Goal: Task Accomplishment & Management: Manage account settings

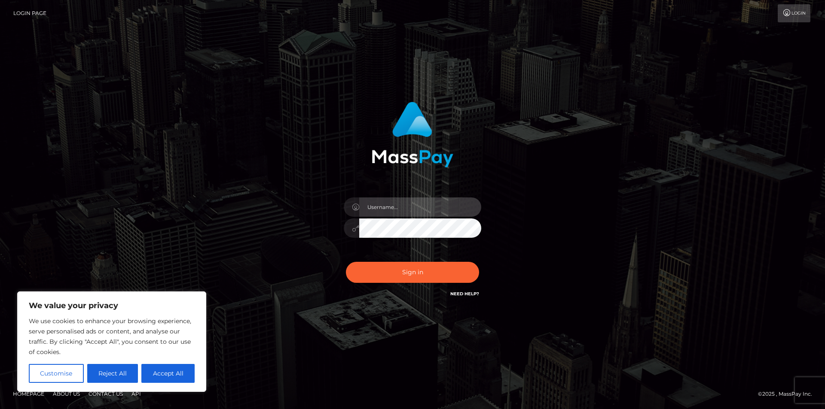
click at [384, 210] on input "text" at bounding box center [420, 207] width 122 height 19
type input "[EMAIL_ADDRESS][DOMAIN_NAME]"
click at [346, 262] on button "Sign in" at bounding box center [412, 272] width 133 height 21
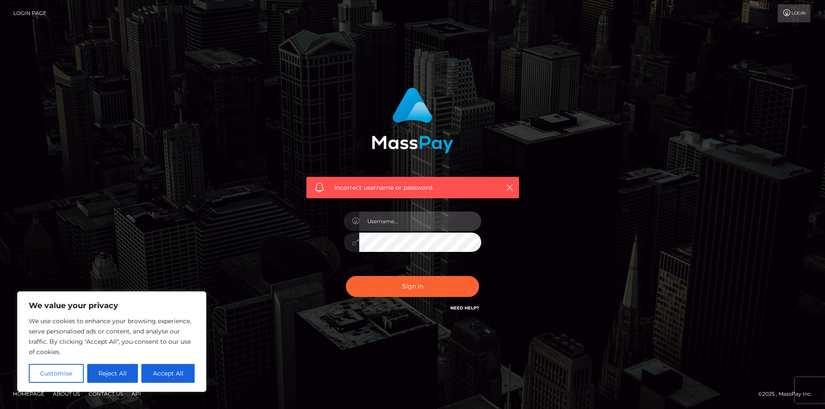
click at [382, 223] on input "text" at bounding box center [420, 221] width 122 height 19
type input "[EMAIL_ADDRESS][DOMAIN_NAME]"
click at [346, 276] on button "Sign in" at bounding box center [412, 286] width 133 height 21
click at [172, 373] on button "Accept All" at bounding box center [167, 373] width 53 height 19
checkbox input "true"
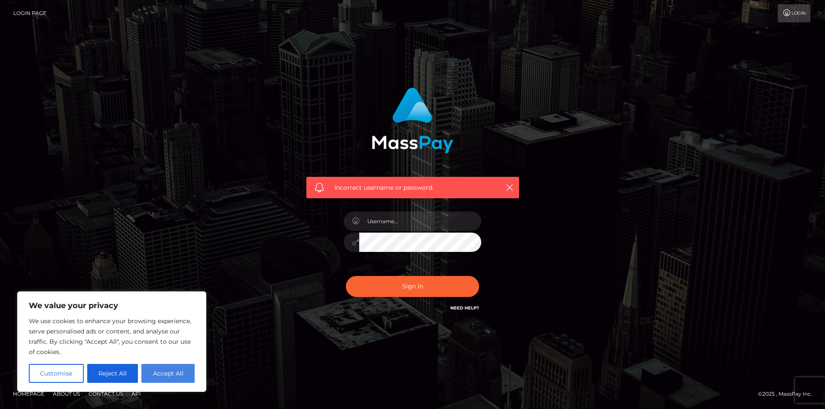
checkbox input "true"
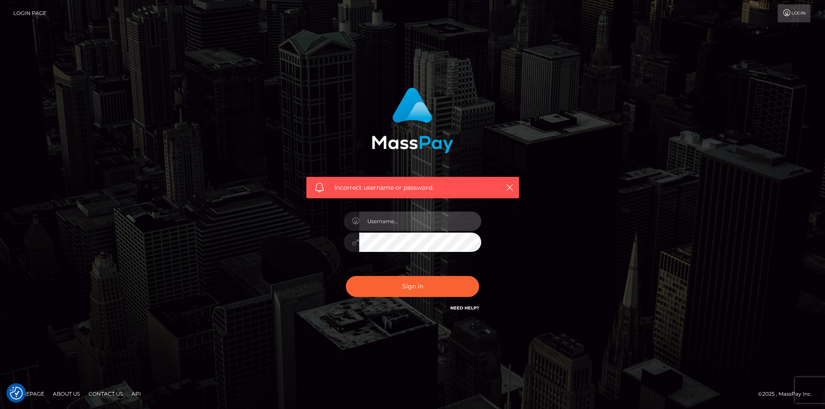
click at [400, 222] on input "text" at bounding box center [420, 221] width 122 height 19
type input "[EMAIL_ADDRESS][DOMAIN_NAME]"
click at [346, 276] on button "Sign in" at bounding box center [412, 286] width 133 height 21
click at [382, 221] on input "text" at bounding box center [420, 221] width 122 height 19
type input "[EMAIL_ADDRESS][DOMAIN_NAME]"
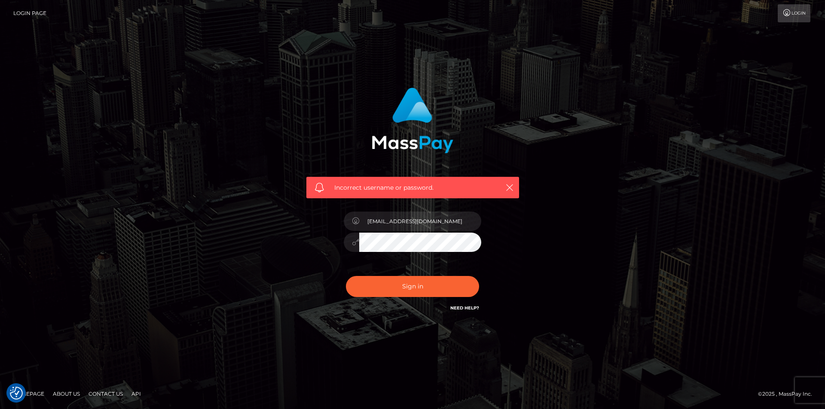
click at [346, 276] on button "Sign in" at bounding box center [412, 286] width 133 height 21
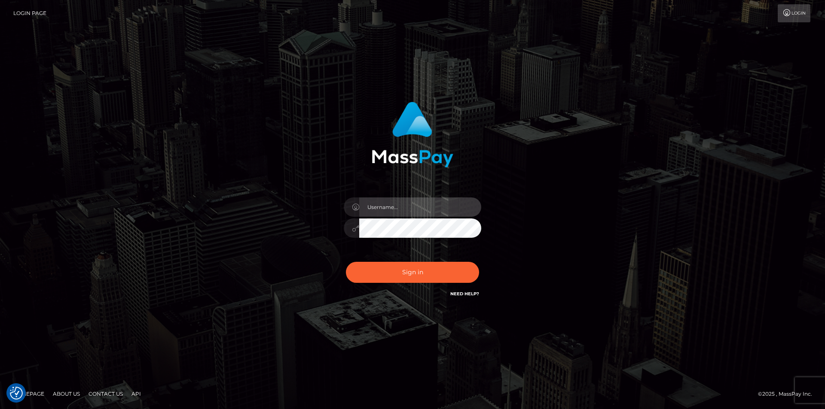
click at [396, 201] on input "text" at bounding box center [420, 207] width 122 height 19
type input "[EMAIL_ADDRESS][DOMAIN_NAME]"
click at [457, 294] on link "Need Help?" at bounding box center [464, 294] width 29 height 6
click at [472, 296] on link "Need Help?" at bounding box center [464, 294] width 29 height 6
click at [472, 294] on link "Need Help?" at bounding box center [464, 294] width 29 height 6
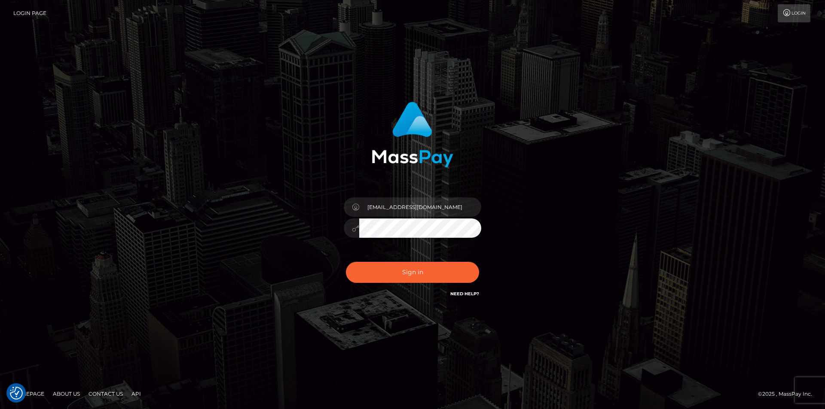
drag, startPoint x: 420, startPoint y: 247, endPoint x: 418, endPoint y: 239, distance: 8.0
click at [420, 247] on div "[EMAIL_ADDRESS][DOMAIN_NAME]" at bounding box center [412, 224] width 150 height 66
click at [460, 297] on h6 "Need Help?" at bounding box center [464, 293] width 29 height 7
click at [460, 295] on h6 "Need Help?" at bounding box center [464, 293] width 29 height 7
click at [460, 295] on link "Need Help?" at bounding box center [464, 294] width 29 height 6
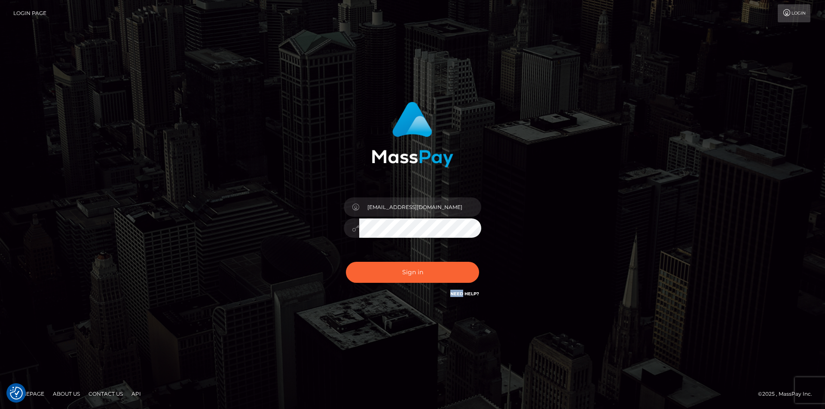
click at [460, 295] on link "Need Help?" at bounding box center [464, 294] width 29 height 6
drag, startPoint x: 457, startPoint y: 295, endPoint x: 226, endPoint y: 263, distance: 233.2
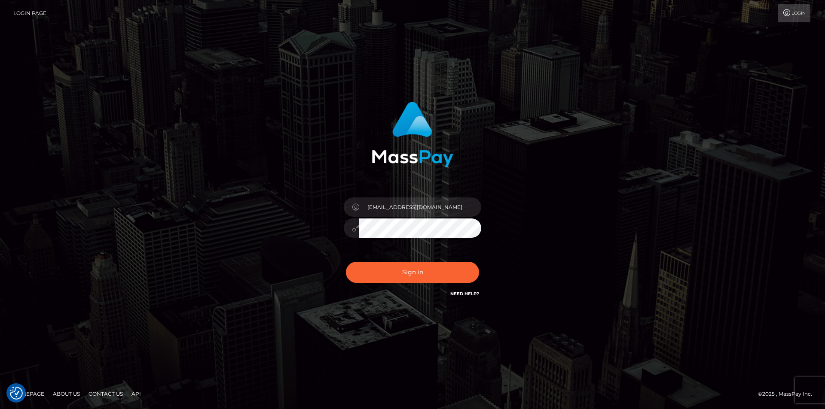
click at [226, 263] on div "gabrysia.kiniax@gmail.com" at bounding box center [413, 204] width 490 height 219
click at [464, 294] on link "Need Help?" at bounding box center [464, 294] width 29 height 6
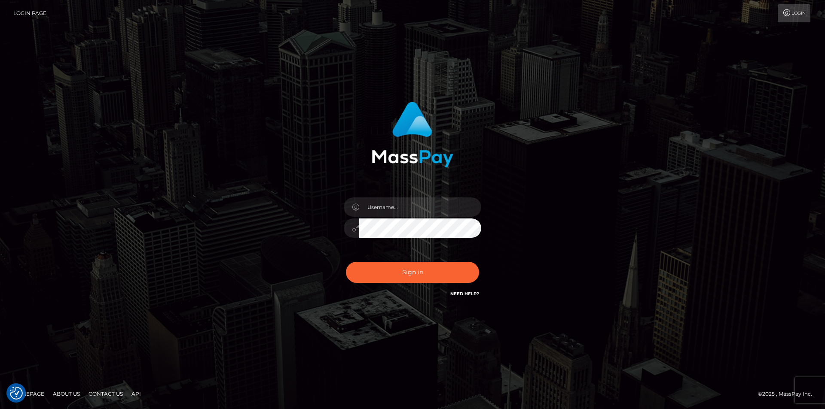
click at [466, 293] on link "Need Help?" at bounding box center [464, 294] width 29 height 6
click at [402, 213] on input "text" at bounding box center [420, 207] width 122 height 19
type input "gabrysia.kiniax@gmail.com"
click at [346, 262] on button "Sign in" at bounding box center [412, 272] width 133 height 21
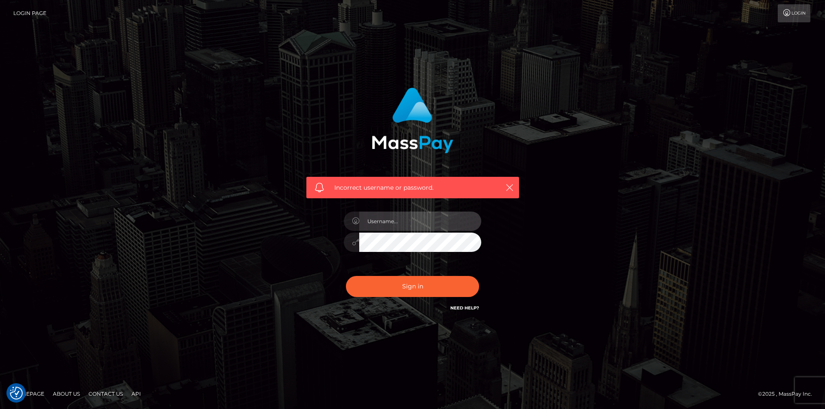
click at [400, 226] on input "text" at bounding box center [420, 221] width 122 height 19
type input "[EMAIL_ADDRESS][DOMAIN_NAME]"
click at [346, 276] on button "Sign in" at bounding box center [412, 286] width 133 height 21
click at [400, 228] on input "text" at bounding box center [420, 221] width 122 height 19
type input "gabrysia.kiniax@gmail.com"
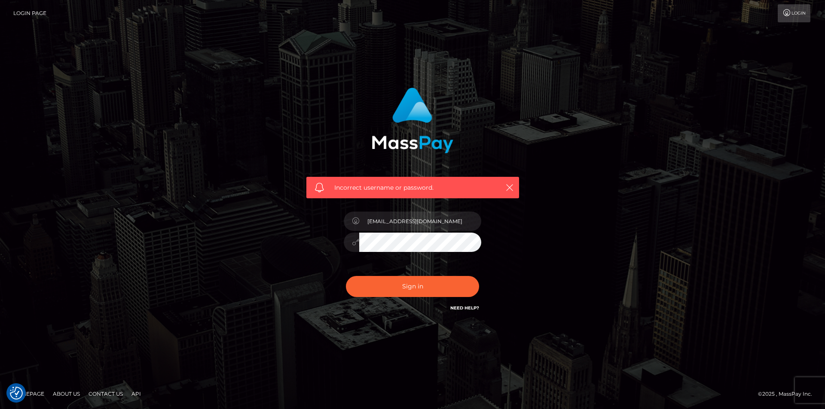
click at [346, 276] on button "Sign in" at bounding box center [412, 286] width 133 height 21
click at [393, 216] on input "text" at bounding box center [420, 221] width 122 height 19
type input "[EMAIL_ADDRESS][DOMAIN_NAME]"
click at [346, 276] on button "Sign in" at bounding box center [412, 286] width 133 height 21
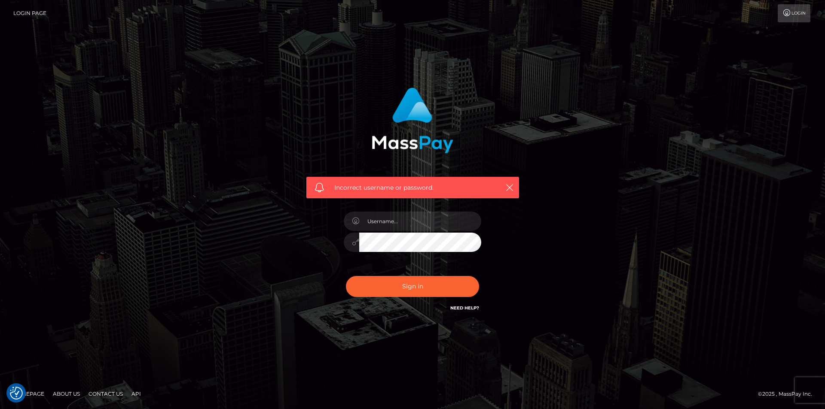
click at [461, 308] on link "Need Help?" at bounding box center [464, 308] width 29 height 6
click at [402, 227] on input "text" at bounding box center [420, 221] width 122 height 19
click at [402, 229] on input "text" at bounding box center [420, 221] width 122 height 19
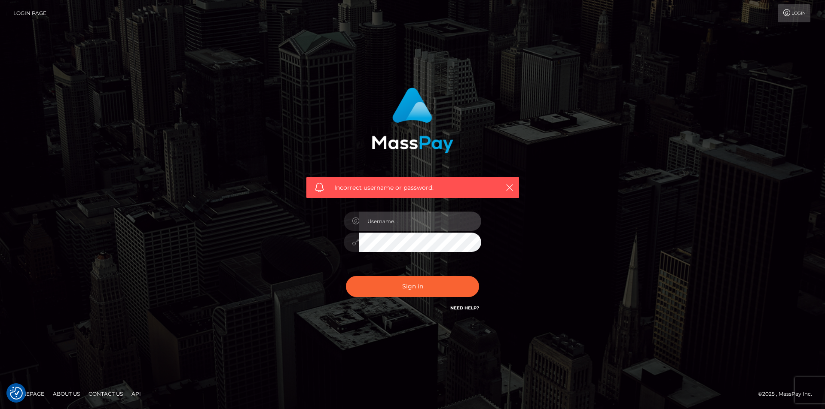
type input "[EMAIL_ADDRESS][DOMAIN_NAME]"
click at [346, 276] on button "Sign in" at bounding box center [412, 286] width 133 height 21
click at [394, 218] on input "text" at bounding box center [420, 221] width 122 height 19
type input "[EMAIL_ADDRESS][DOMAIN_NAME]"
click at [346, 276] on button "Sign in" at bounding box center [412, 286] width 133 height 21
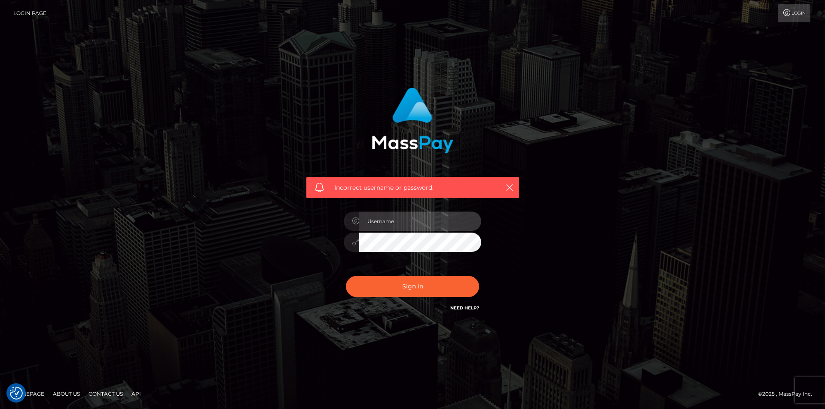
click at [395, 227] on input "text" at bounding box center [420, 221] width 122 height 19
type input "[EMAIL_ADDRESS][DOMAIN_NAME]"
click at [346, 276] on button "Sign in" at bounding box center [412, 286] width 133 height 21
drag, startPoint x: 398, startPoint y: 212, endPoint x: 398, endPoint y: 219, distance: 7.7
click at [398, 212] on input "text" at bounding box center [420, 221] width 122 height 19
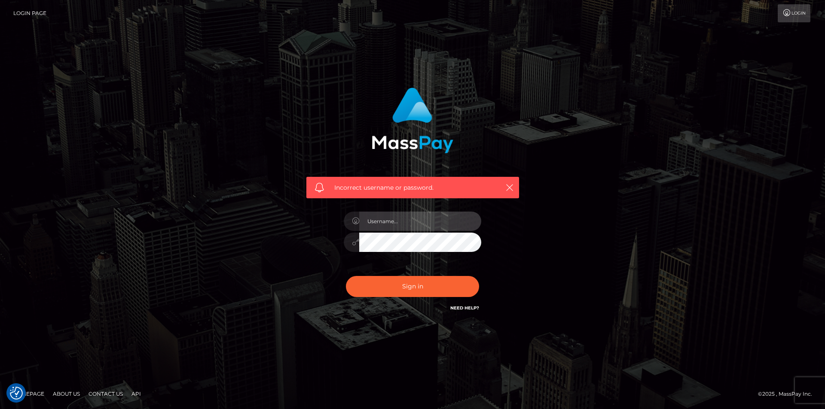
click at [398, 219] on input "text" at bounding box center [420, 221] width 122 height 19
click at [787, 12] on icon at bounding box center [786, 12] width 9 height 7
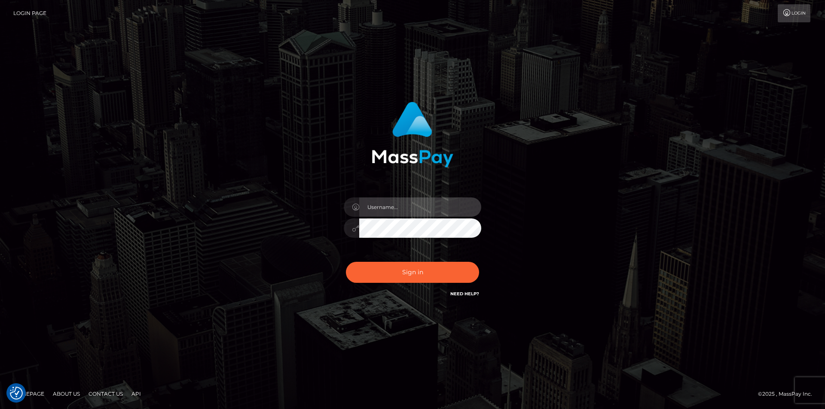
click at [411, 206] on input "text" at bounding box center [420, 207] width 122 height 19
type input "[EMAIL_ADDRESS][DOMAIN_NAME]"
click at [346, 262] on button "Sign in" at bounding box center [412, 272] width 133 height 21
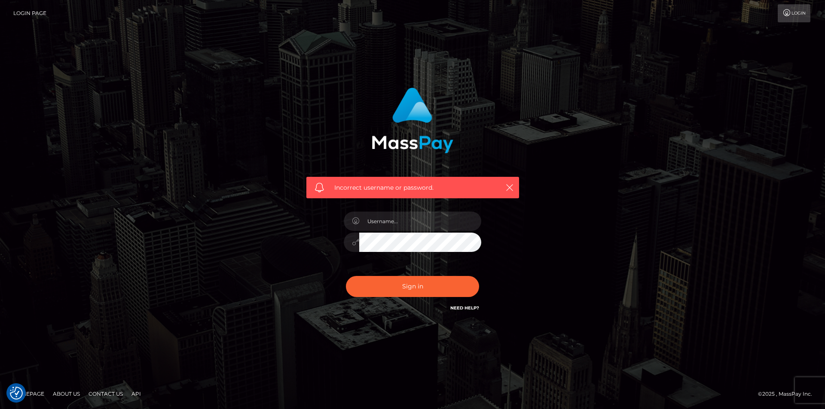
click at [460, 310] on link "Need Help?" at bounding box center [464, 308] width 29 height 6
click at [105, 399] on link "Contact Us" at bounding box center [105, 393] width 41 height 13
click at [104, 393] on link "Contact Us" at bounding box center [105, 393] width 41 height 13
click at [782, 9] on icon at bounding box center [786, 12] width 9 height 7
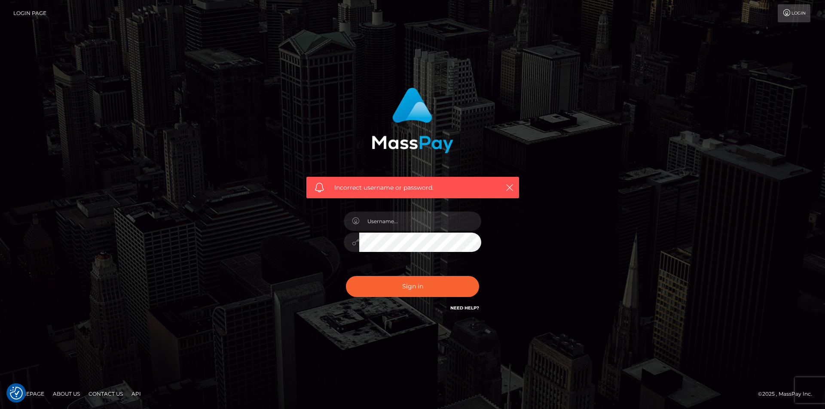
click at [782, 9] on icon at bounding box center [786, 12] width 9 height 7
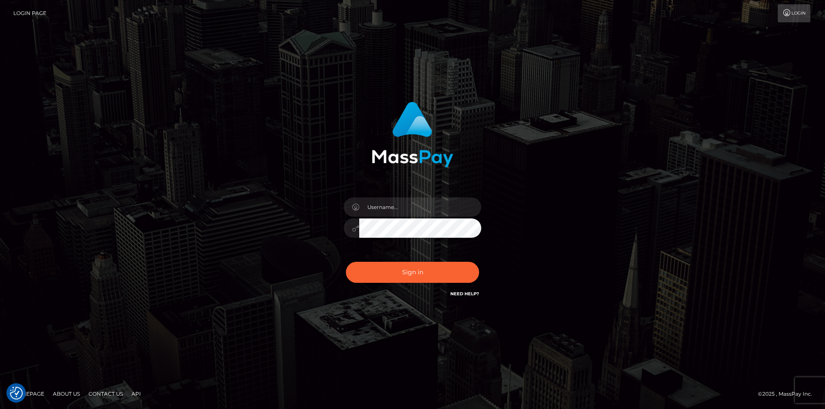
click at [396, 161] on img at bounding box center [413, 135] width 82 height 66
click at [397, 159] on img at bounding box center [413, 135] width 82 height 66
click at [467, 293] on link "Need Help?" at bounding box center [464, 294] width 29 height 6
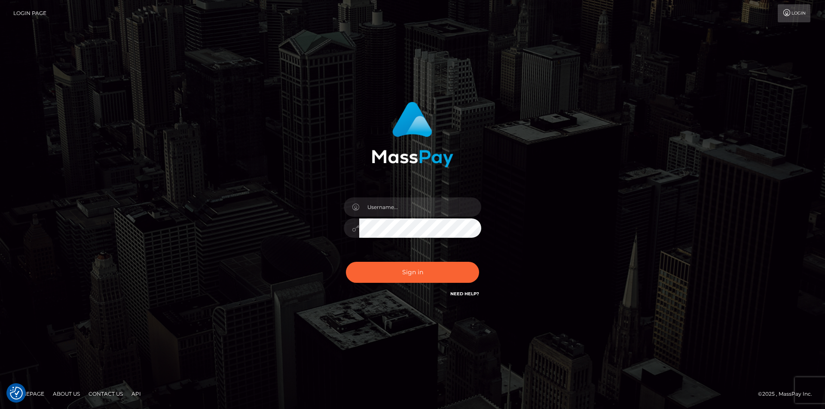
click at [475, 295] on link "Need Help?" at bounding box center [464, 294] width 29 height 6
click at [470, 289] on div "Sign in Need Help?" at bounding box center [412, 276] width 150 height 38
click at [466, 292] on link "Need Help?" at bounding box center [464, 294] width 29 height 6
click at [468, 293] on link "Need Help?" at bounding box center [464, 294] width 29 height 6
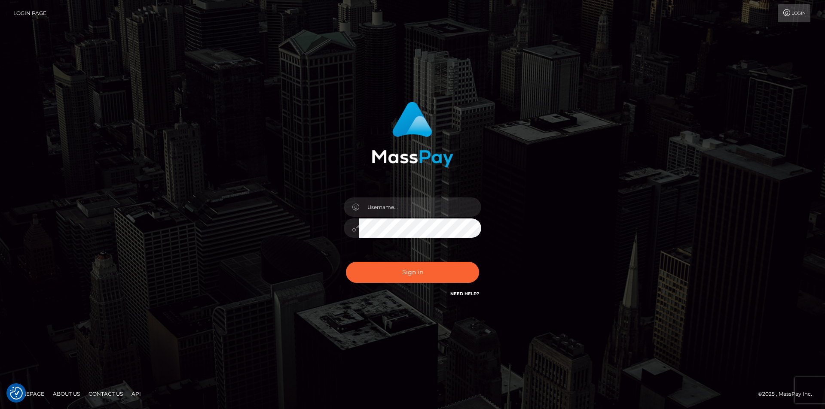
click at [468, 293] on link "Need Help?" at bounding box center [464, 294] width 29 height 6
click at [468, 294] on link "Need Help?" at bounding box center [464, 294] width 29 height 6
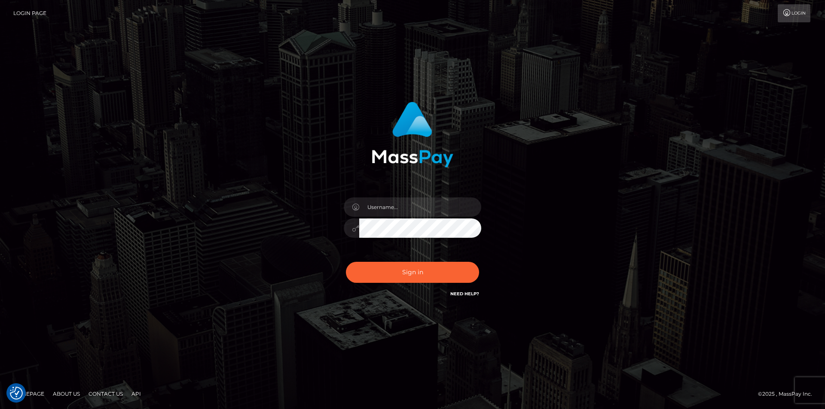
click at [467, 294] on link "Need Help?" at bounding box center [464, 294] width 29 height 6
click at [467, 295] on link "Need Help?" at bounding box center [464, 294] width 29 height 6
click at [466, 297] on h6 "Need Help?" at bounding box center [464, 293] width 29 height 7
